Goal: Information Seeking & Learning: Find contact information

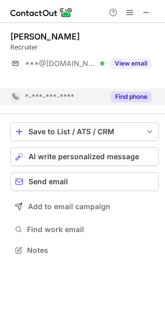
scroll to position [226, 165]
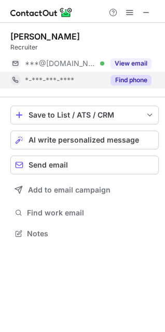
click at [128, 95] on div "Daniel Oleksiak Recruiter ***@gmail.com Verified View email *-***-***-**** Find…" at bounding box center [84, 60] width 149 height 74
click at [131, 82] on button "Find phone" at bounding box center [131, 80] width 41 height 10
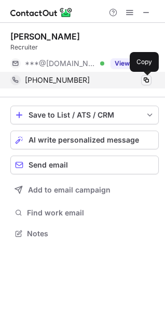
click at [145, 81] on span at bounding box center [147, 80] width 8 height 8
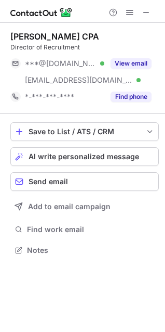
scroll to position [243, 165]
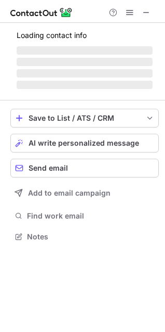
scroll to position [235, 165]
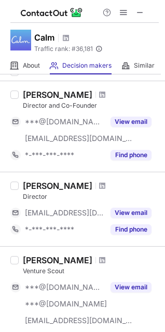
scroll to position [40, 0]
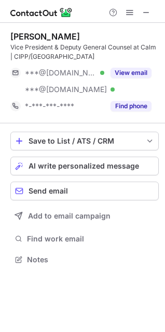
scroll to position [252, 165]
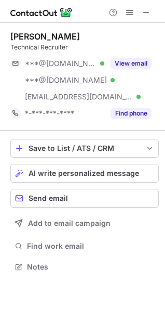
scroll to position [226, 165]
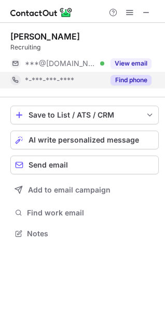
click at [135, 75] on button "Find phone" at bounding box center [131, 80] width 41 height 10
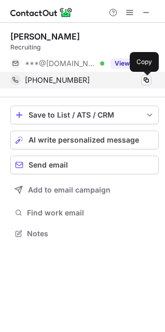
click at [149, 79] on span at bounding box center [147, 80] width 8 height 8
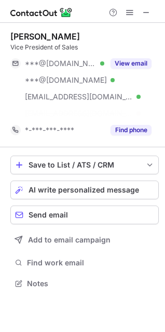
scroll to position [260, 165]
